Goal: Find specific fact: Find specific fact

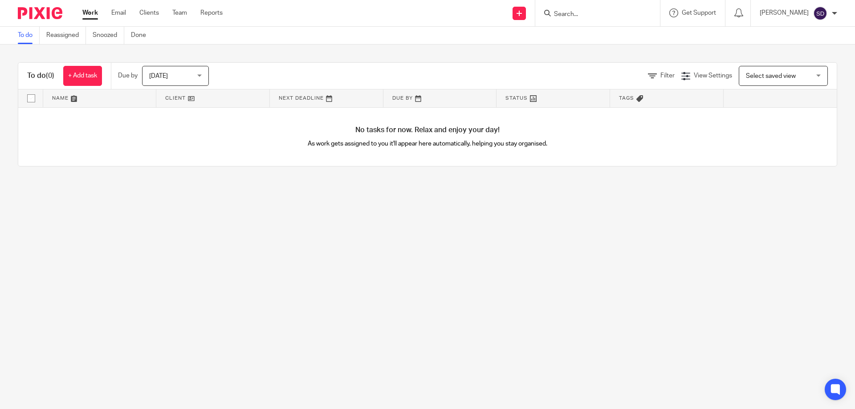
click at [572, 13] on input "Search" at bounding box center [593, 15] width 80 height 8
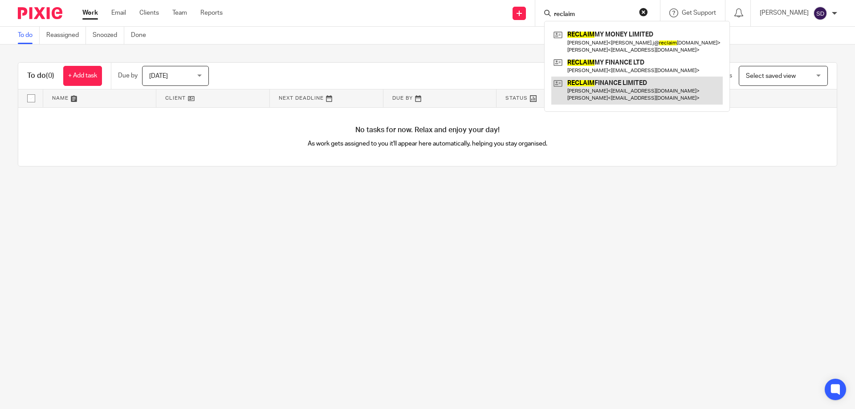
type input "reclaim"
click at [635, 85] on link at bounding box center [636, 91] width 171 height 28
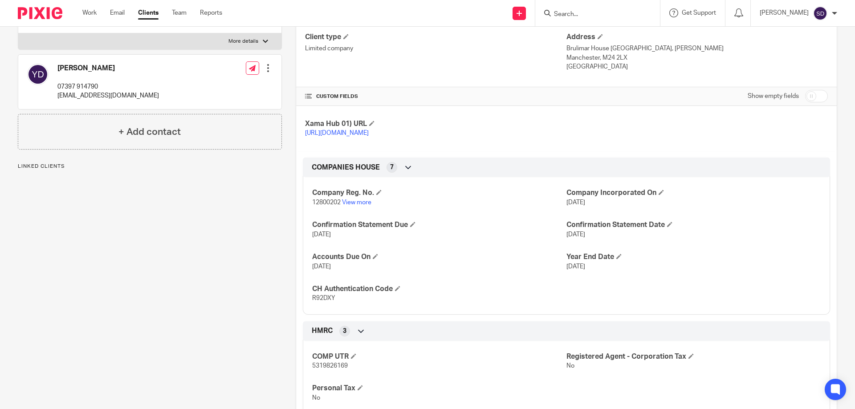
scroll to position [178, 0]
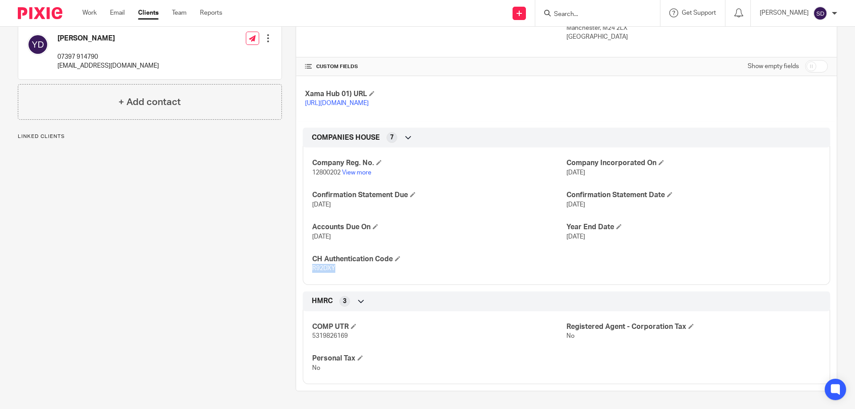
drag, startPoint x: 349, startPoint y: 275, endPoint x: 306, endPoint y: 273, distance: 42.8
click at [306, 273] on div "Company Reg. No. 12800202 View more Company Incorporated On 7 Aug 2020 Confirma…" at bounding box center [566, 213] width 527 height 144
copy span "R92DXY"
drag, startPoint x: 308, startPoint y: 175, endPoint x: 338, endPoint y: 176, distance: 29.9
click at [338, 176] on div "Company Reg. No. 12800202 View more Company Incorporated On 7 Aug 2020 Confirma…" at bounding box center [566, 213] width 527 height 144
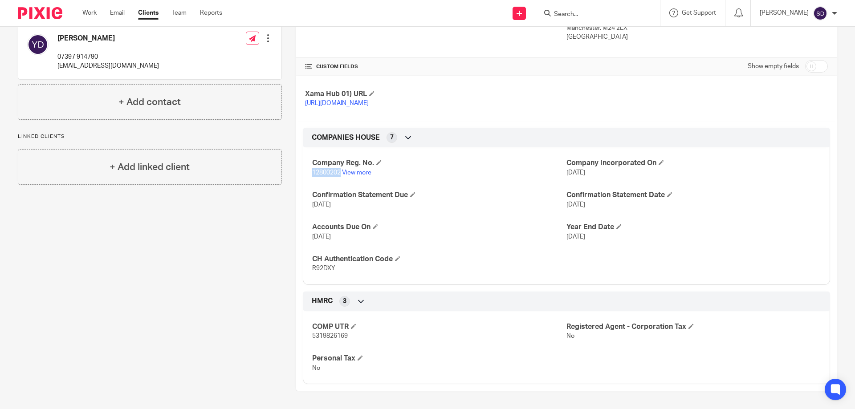
copy span "12800202"
click at [243, 269] on div "Client contacts Yair Didash 07397 914790 iandadash11@gmail.com Edit contact Cre…" at bounding box center [143, 157] width 278 height 470
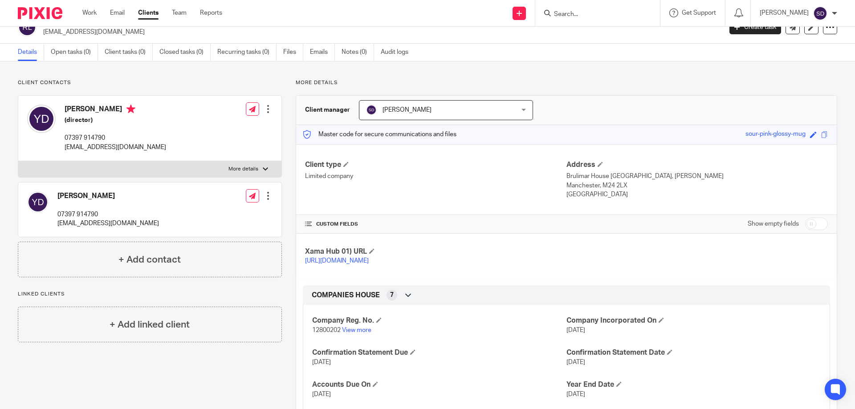
scroll to position [0, 0]
